Goal: Task Accomplishment & Management: Complete application form

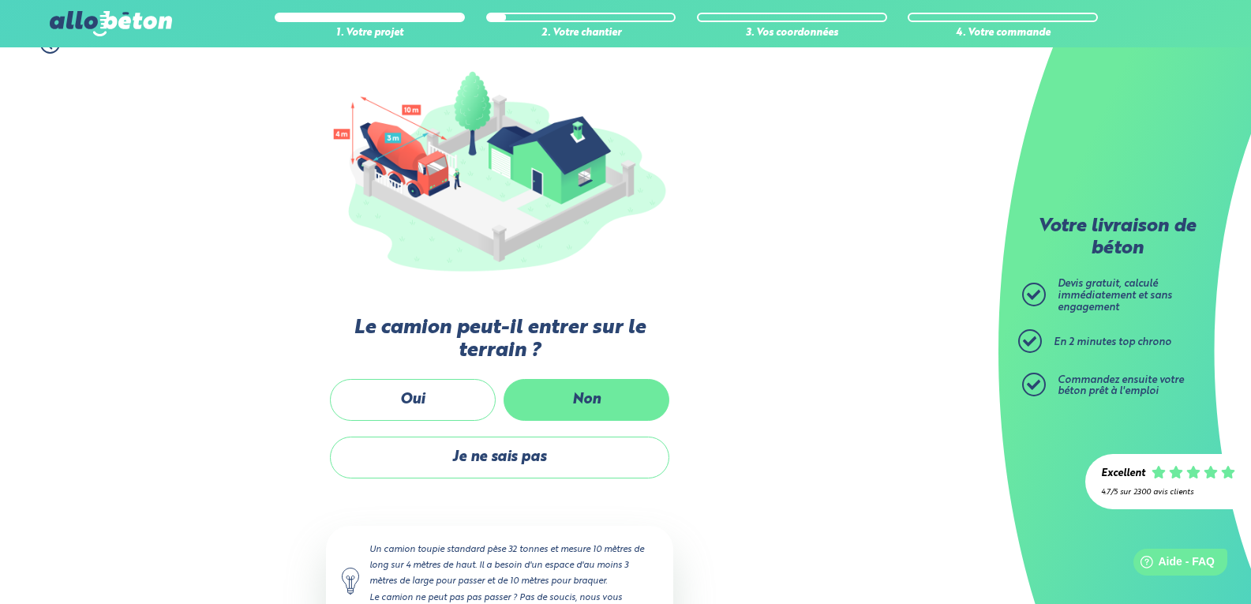
click at [610, 405] on label "Non" at bounding box center [586, 400] width 166 height 42
click at [0, 0] on input "Non" at bounding box center [0, 0] width 0 height 0
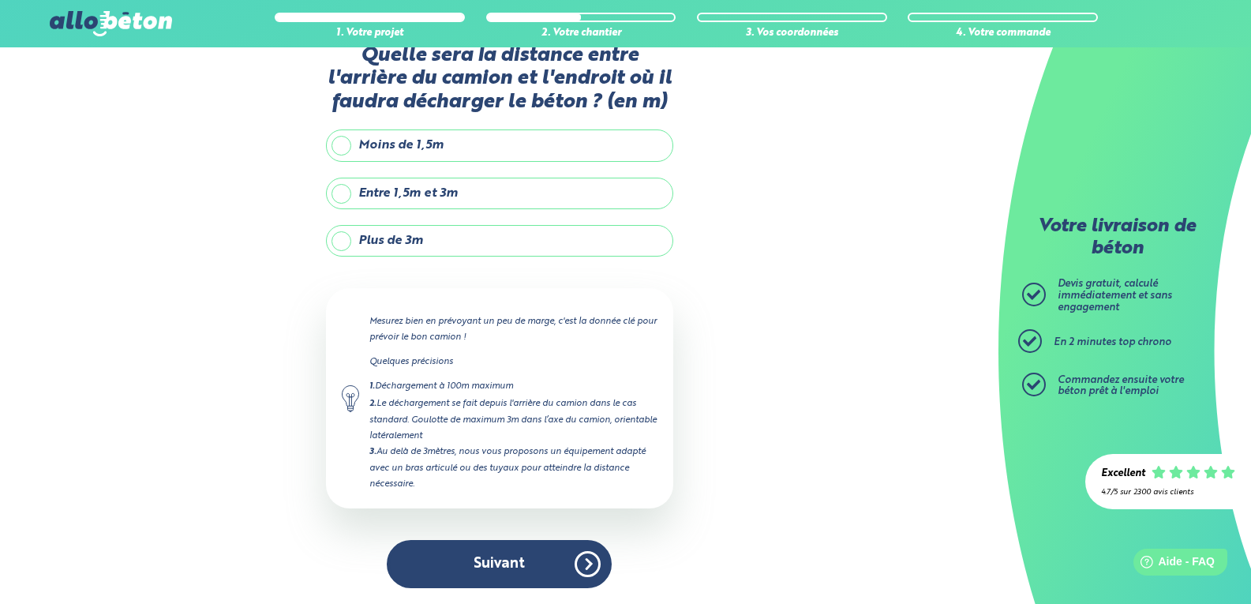
click at [335, 140] on label "Moins de 1,5m" at bounding box center [499, 145] width 347 height 32
click at [0, 0] on input "Moins de 1,5m" at bounding box center [0, 0] width 0 height 0
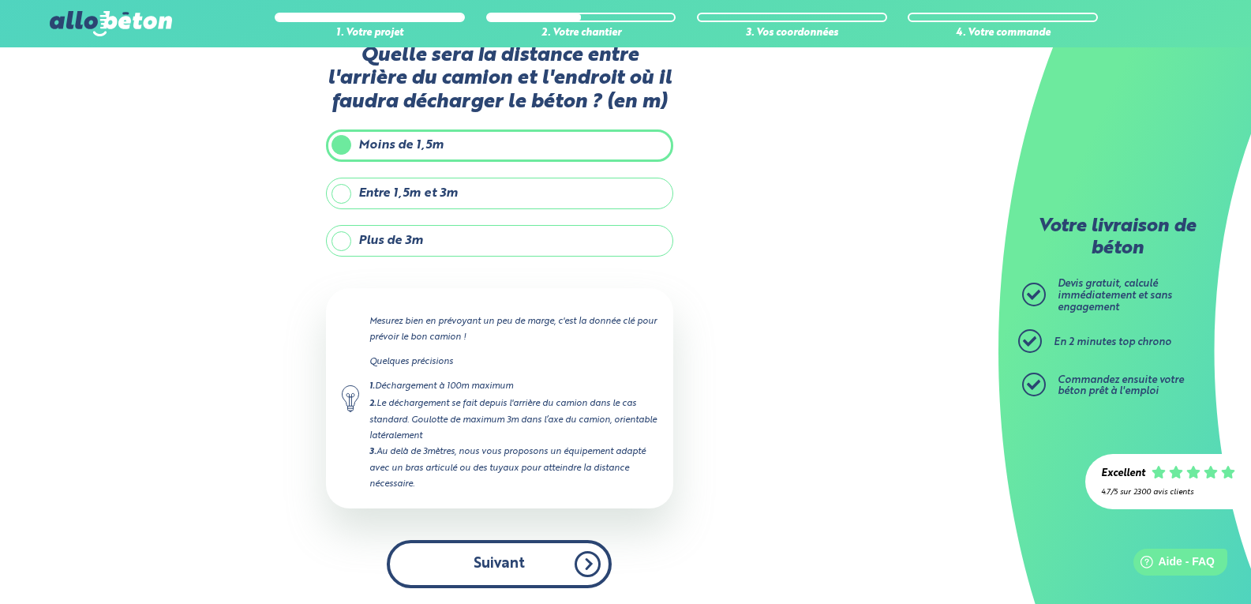
click at [479, 545] on button "Suivant" at bounding box center [499, 564] width 225 height 48
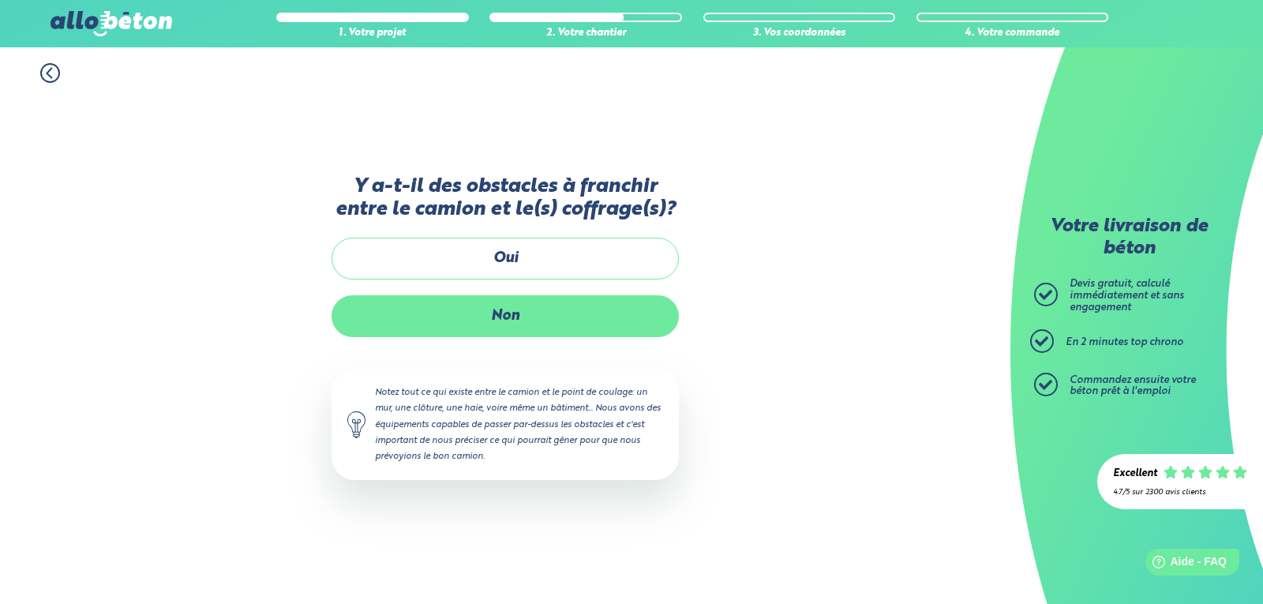
click at [500, 316] on label "Non" at bounding box center [504, 316] width 347 height 42
click at [0, 0] on input "Non" at bounding box center [0, 0] width 0 height 0
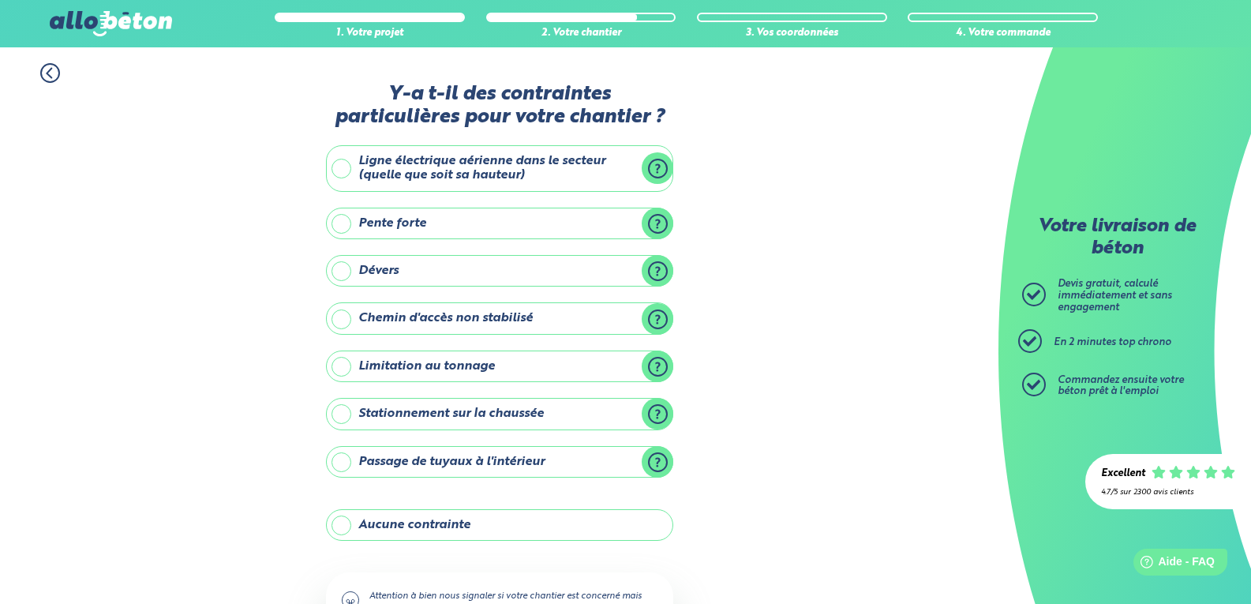
click at [340, 221] on label "Pente forte" at bounding box center [499, 224] width 347 height 32
click at [0, 0] on input "Pente forte" at bounding box center [0, 0] width 0 height 0
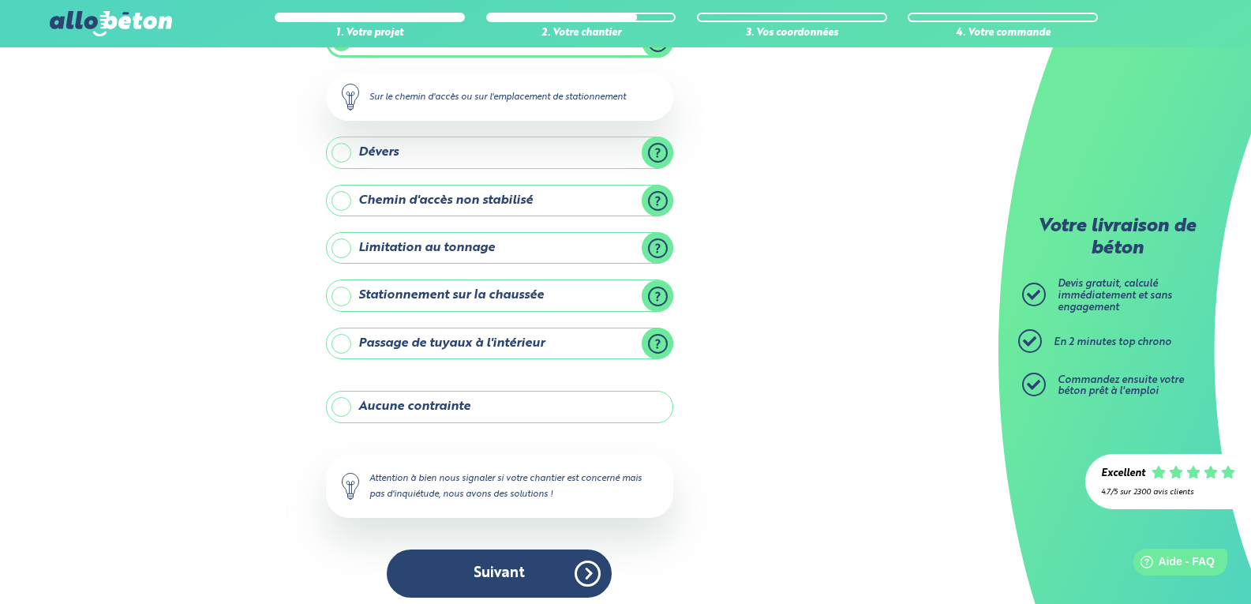
scroll to position [191, 0]
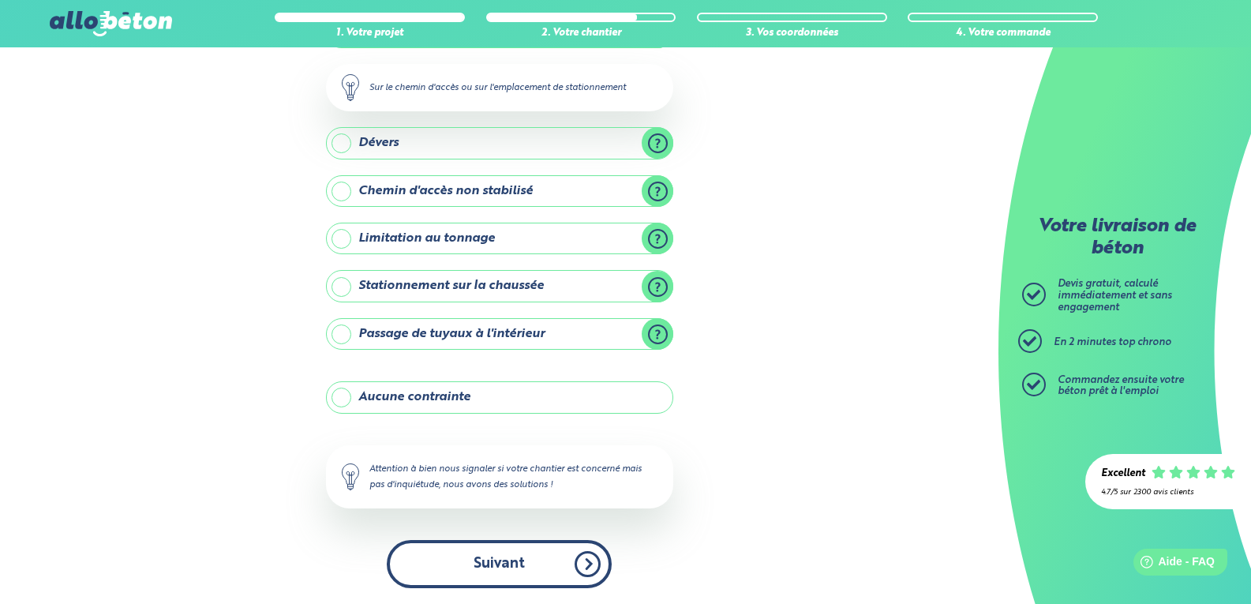
click at [492, 563] on button "Suivant" at bounding box center [499, 564] width 225 height 48
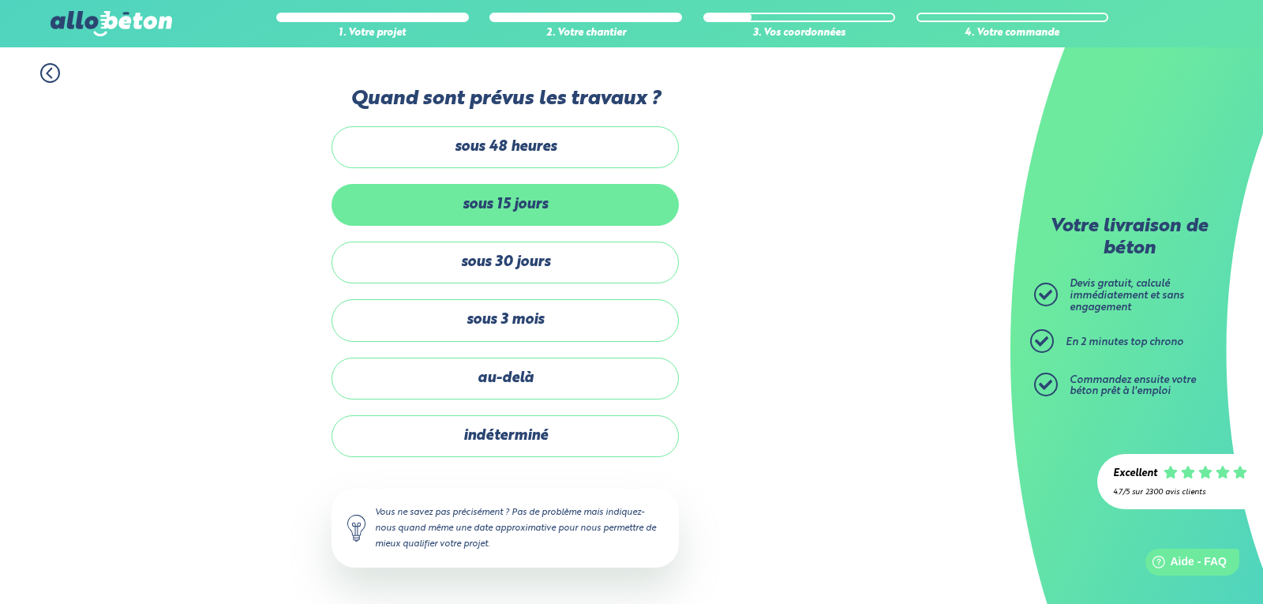
click at [435, 198] on label "sous 15 jours" at bounding box center [504, 205] width 347 height 42
click at [0, 0] on input "sous 15 jours" at bounding box center [0, 0] width 0 height 0
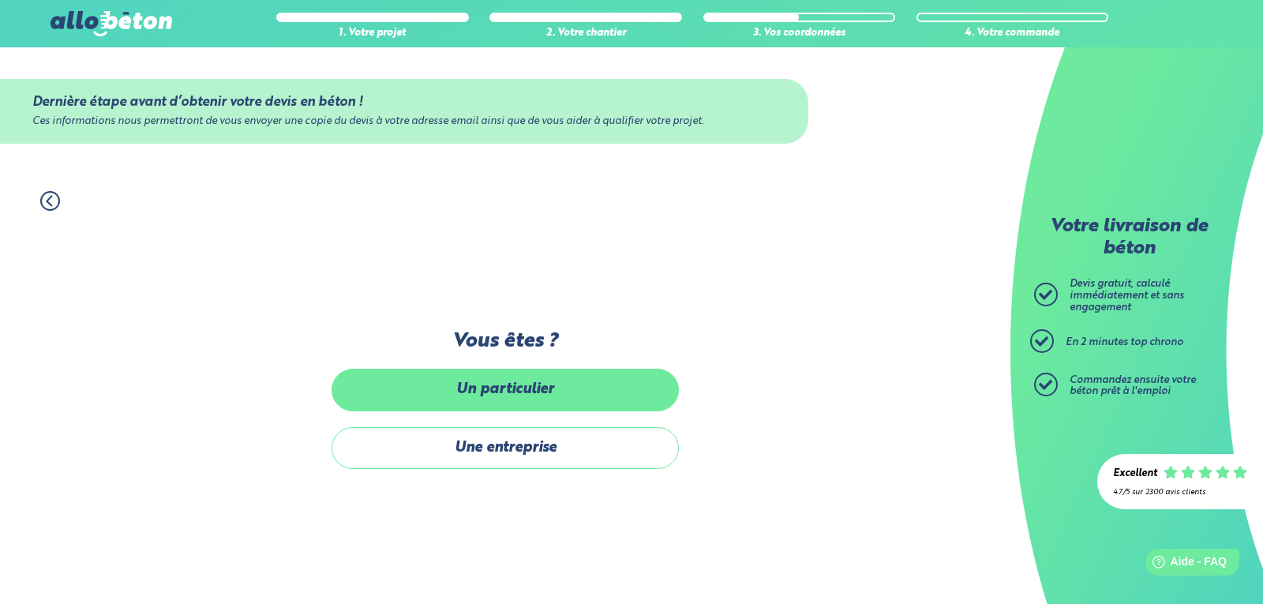
click at [431, 391] on label "Un particulier" at bounding box center [504, 390] width 347 height 42
click at [0, 0] on input "Un particulier" at bounding box center [0, 0] width 0 height 0
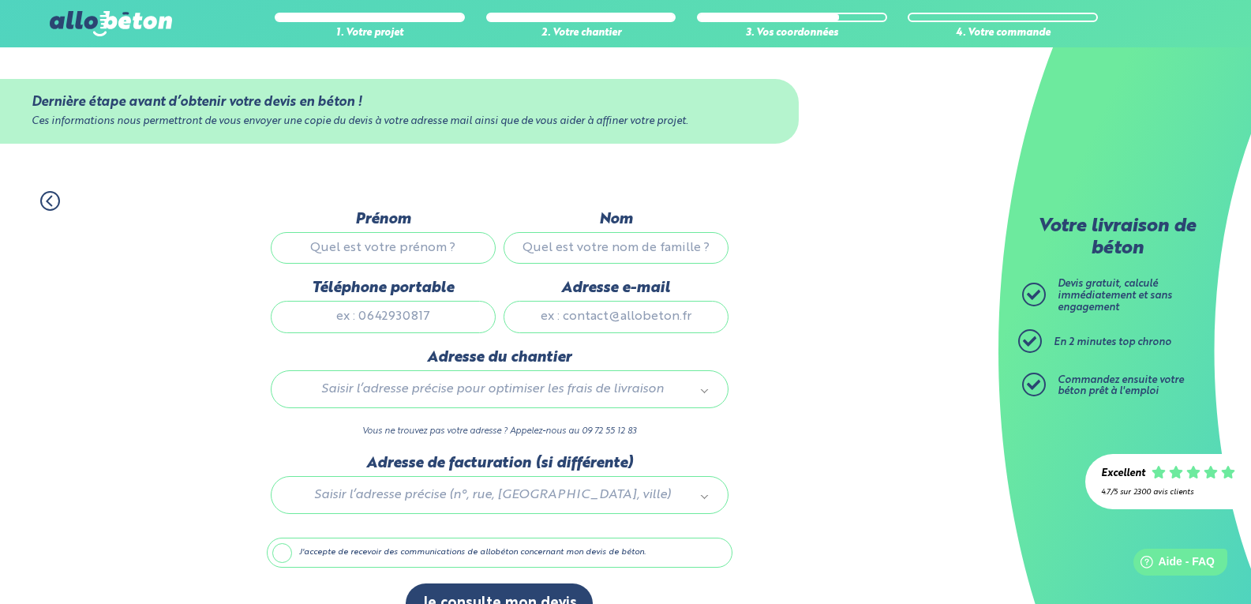
click at [347, 245] on input "Prénom" at bounding box center [383, 248] width 225 height 32
type input "[PERSON_NAME]"
type input "Levain"
type input "0681326908"
type input "[EMAIL_ADDRESS][DOMAIN_NAME]"
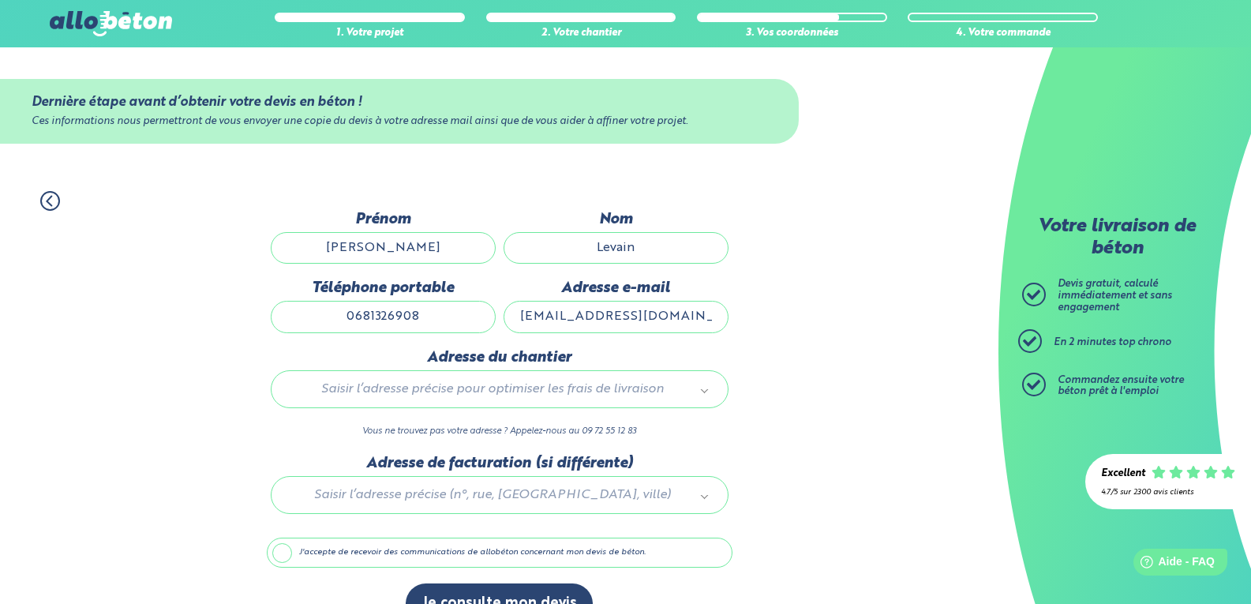
type input "[STREET_ADDRESS]"
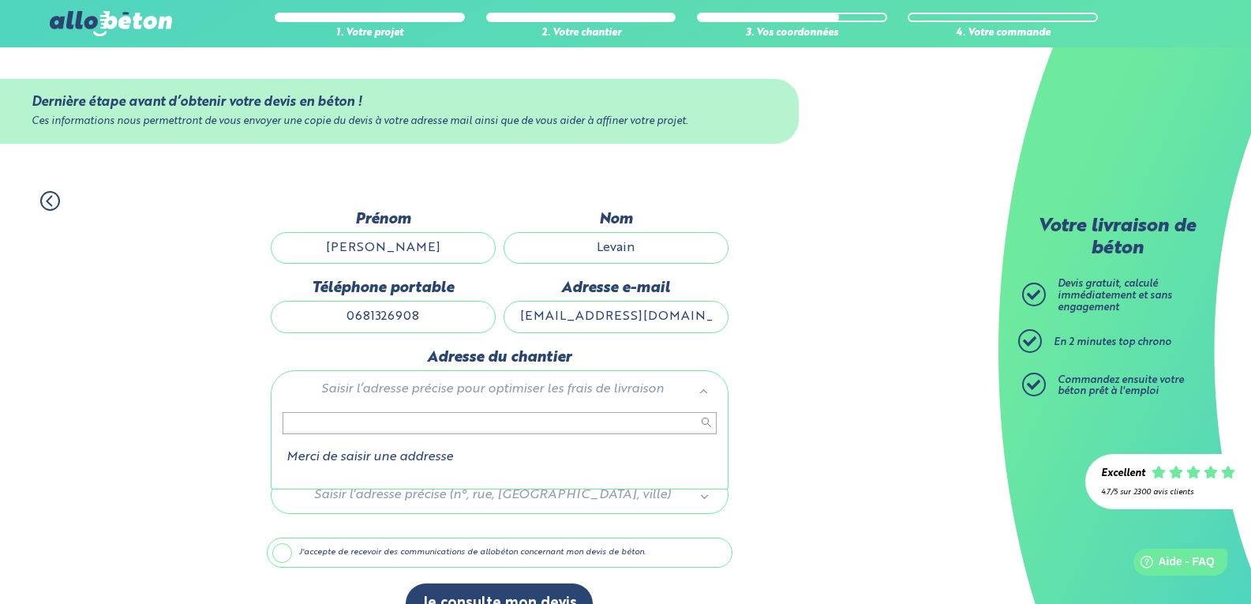
drag, startPoint x: 400, startPoint y: 381, endPoint x: 391, endPoint y: 393, distance: 14.7
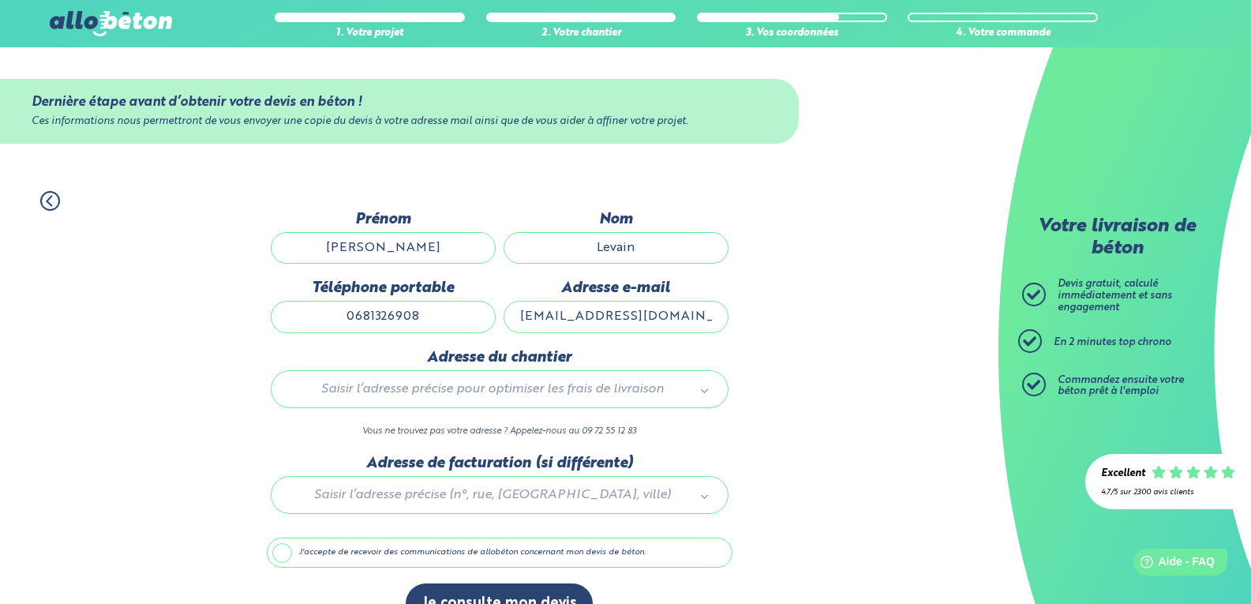
type input "1"
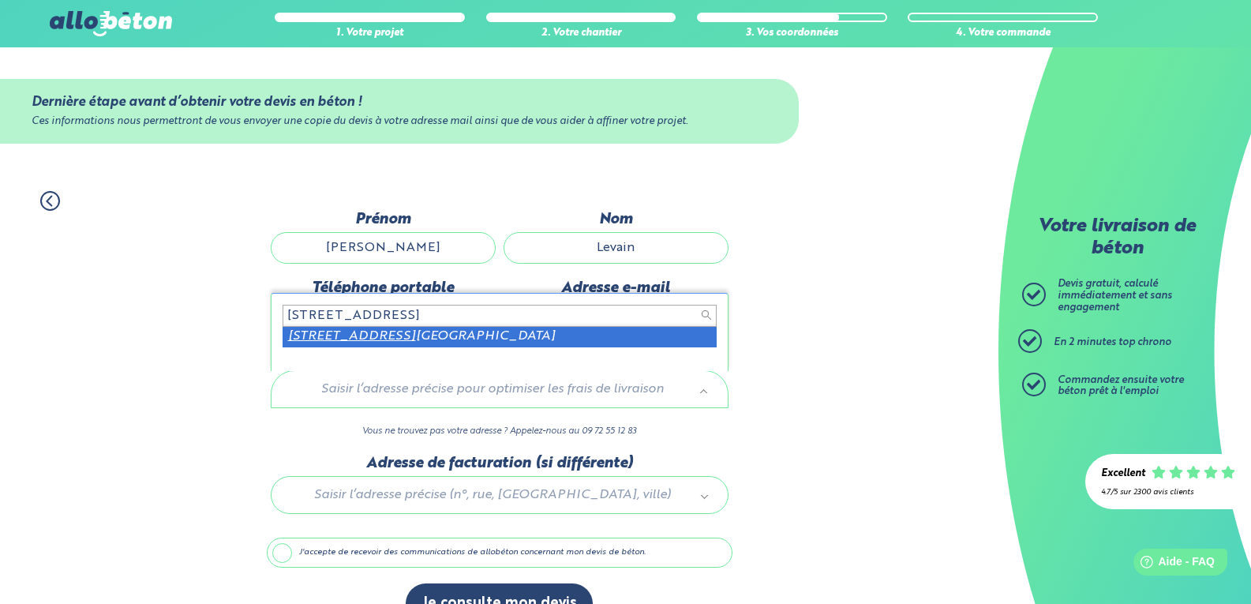
type input "[STREET_ADDRESS]"
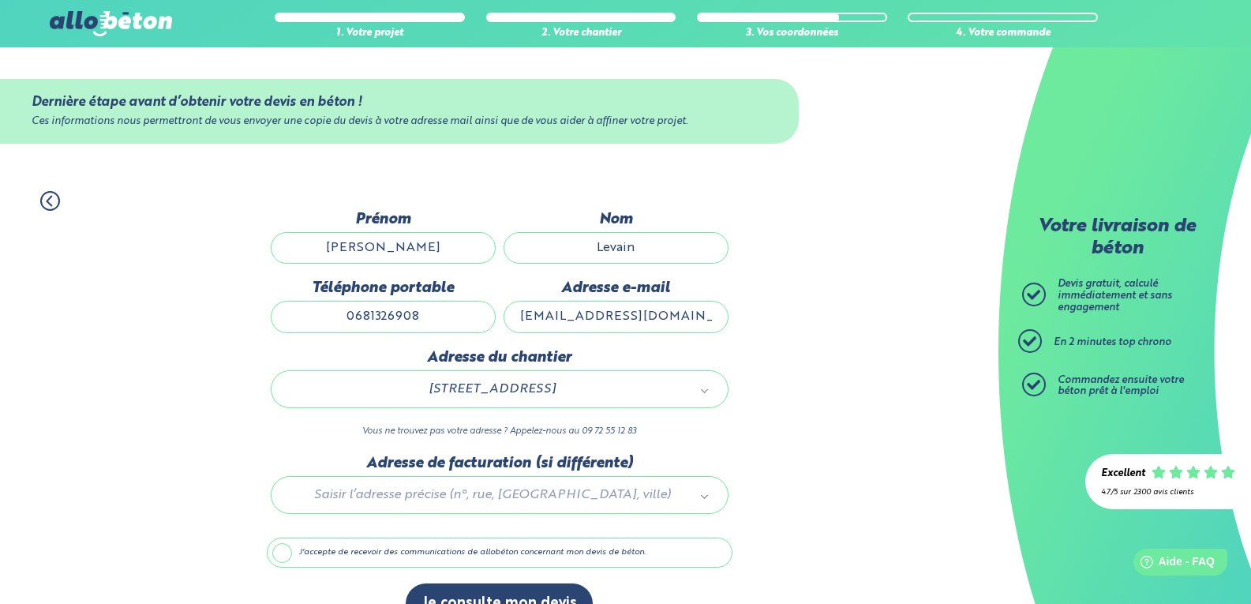
click at [814, 286] on div "1. Votre projet 2. Votre chantier 3. Vos coordonnées 4. Votre commande Dernière…" at bounding box center [499, 407] width 998 height 464
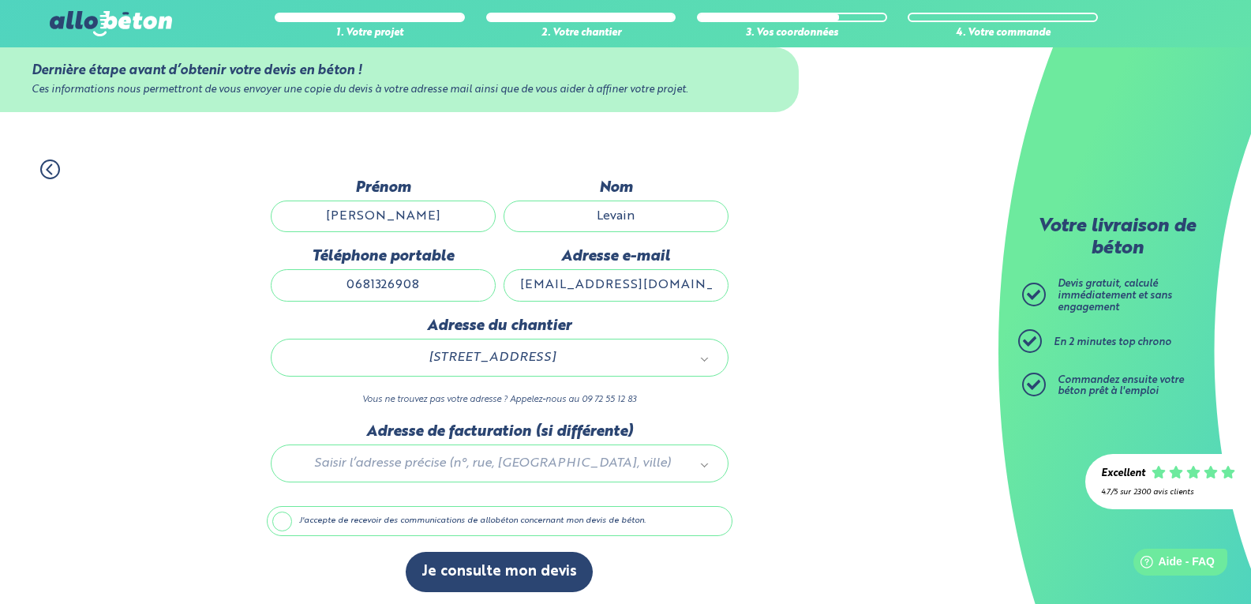
scroll to position [36, 0]
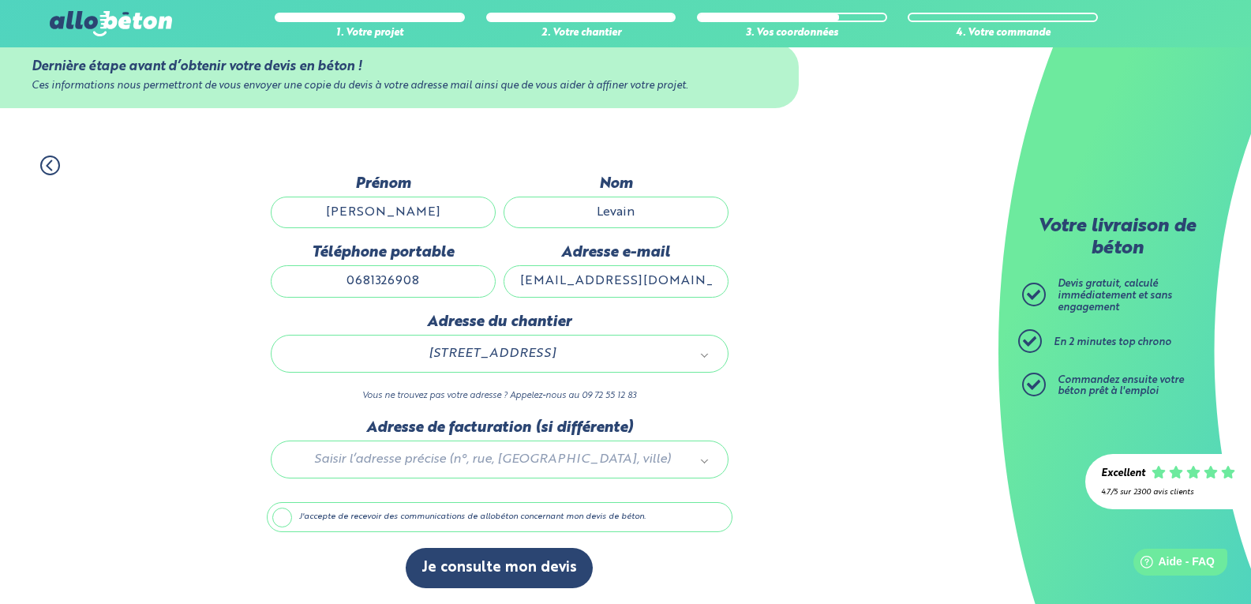
click at [405, 453] on div at bounding box center [500, 456] width 466 height 75
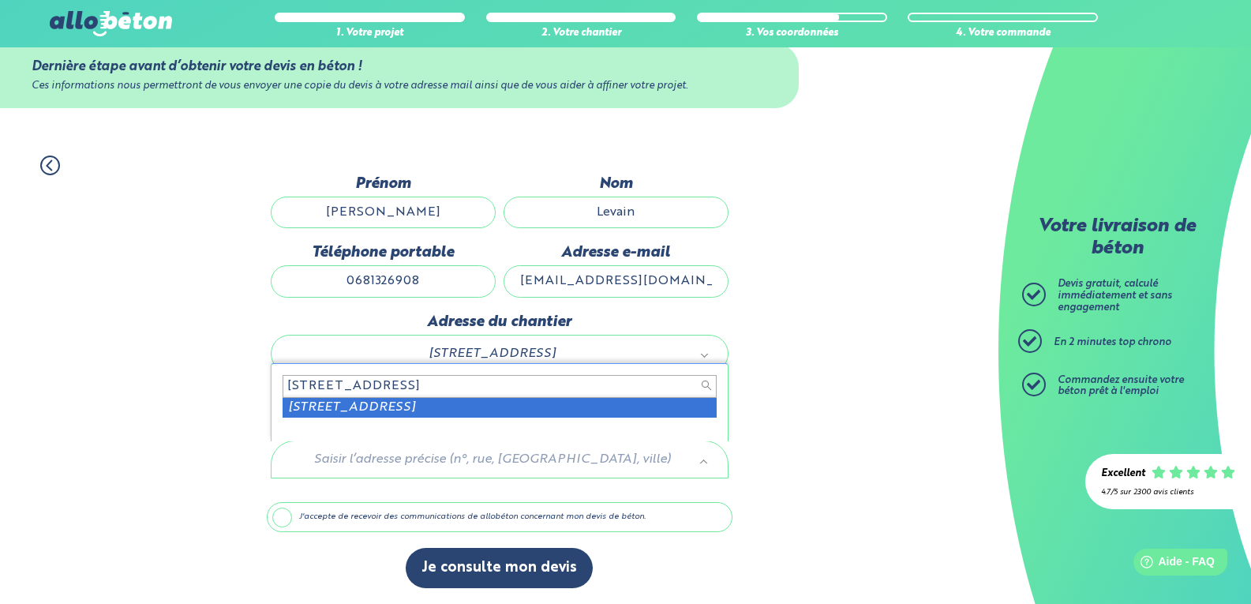
type input "[STREET_ADDRESS]"
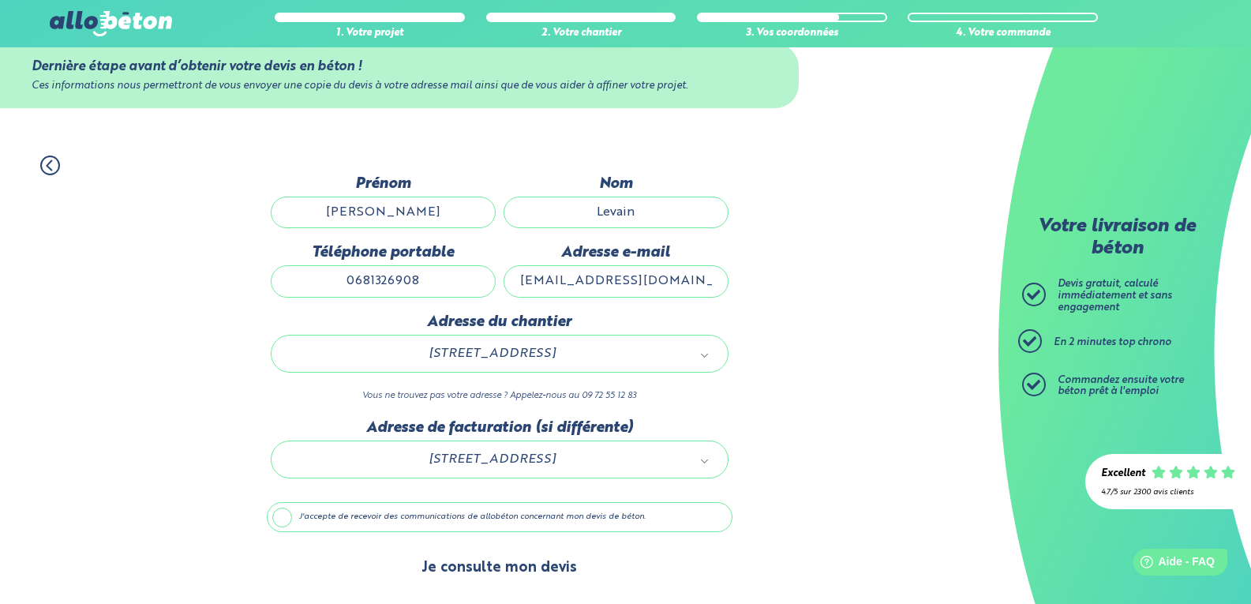
click at [510, 564] on button "Je consulte mon devis" at bounding box center [499, 568] width 187 height 40
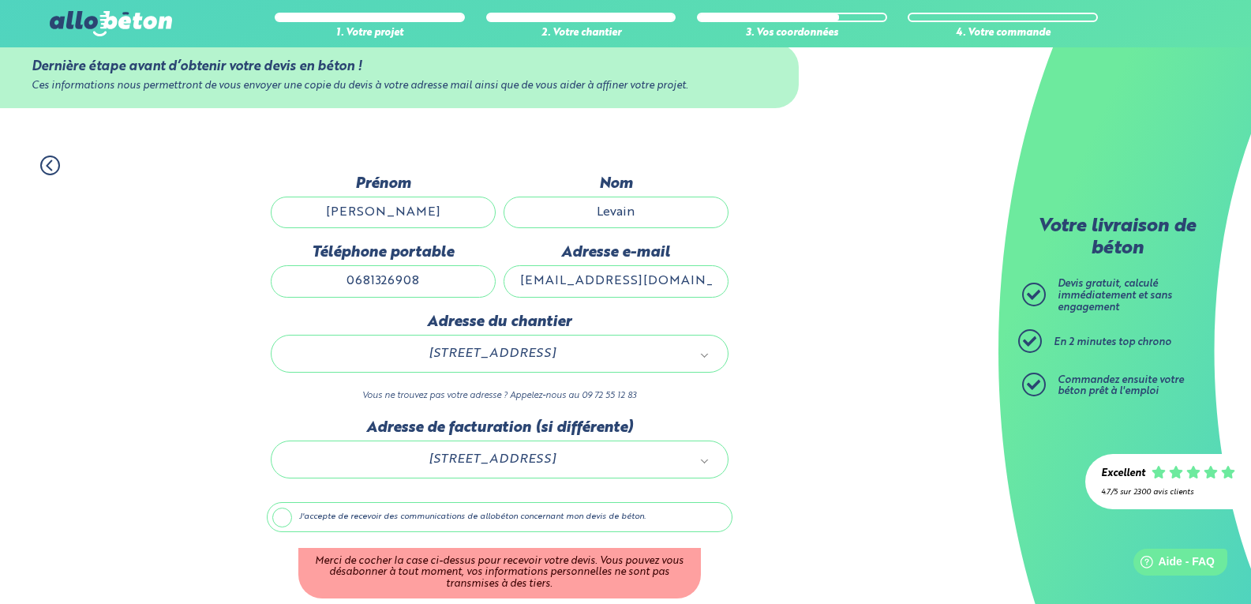
click at [281, 517] on label "J'accepte de recevoir des communications de allobéton concernant mon devis de b…" at bounding box center [500, 517] width 466 height 30
click at [0, 0] on input "J'accepte de recevoir des communications de allobéton concernant mon devis de b…" at bounding box center [0, 0] width 0 height 0
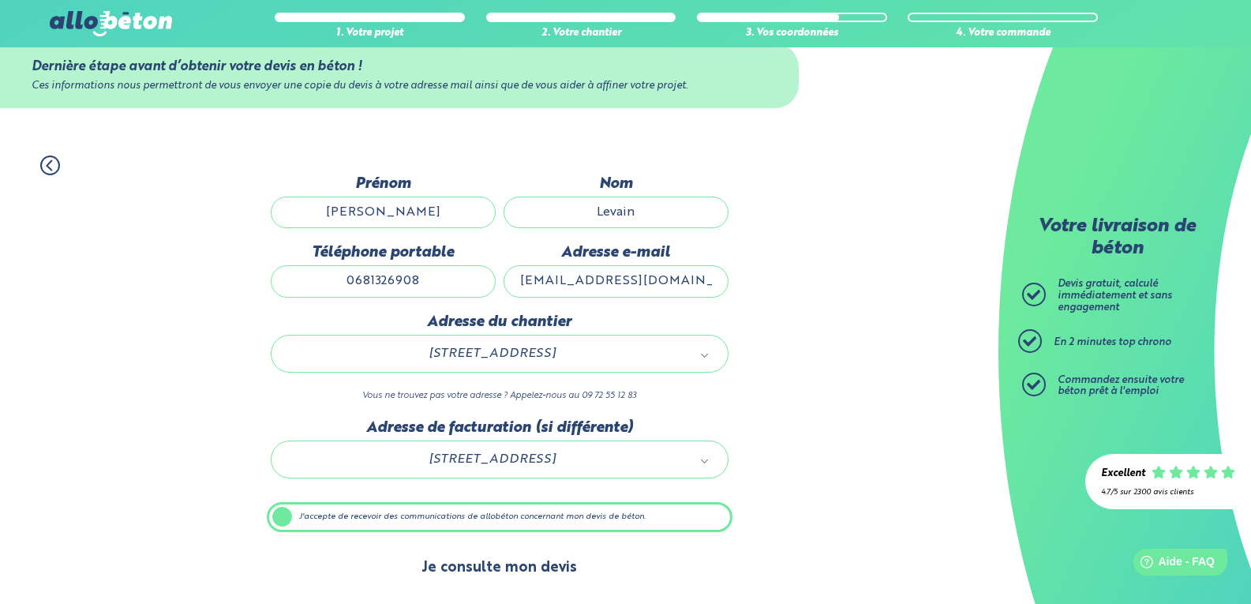
click at [490, 565] on button "Je consulte mon devis" at bounding box center [499, 568] width 187 height 40
